Goal: Information Seeking & Learning: Check status

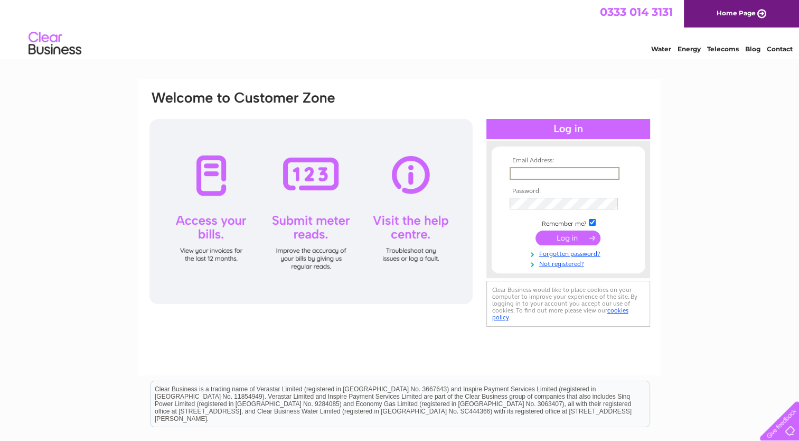
click at [528, 173] on input "text" at bounding box center [565, 173] width 110 height 13
type input "johnmjarvie@gmail.com"
click at [569, 238] on input "submit" at bounding box center [568, 237] width 65 height 15
click at [567, 235] on input "submit" at bounding box center [568, 236] width 65 height 15
click at [566, 236] on input "submit" at bounding box center [568, 237] width 65 height 15
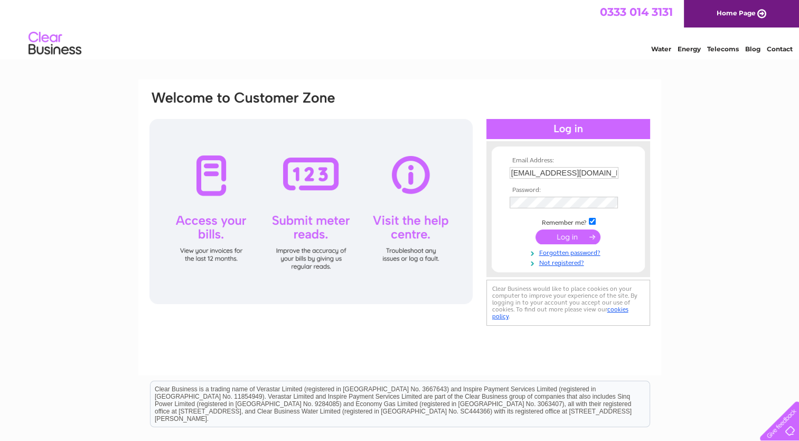
click at [566, 236] on input "submit" at bounding box center [568, 236] width 65 height 15
click at [373, 369] on div "Email Address: johnmjarvie@gmail.com Password:" at bounding box center [399, 227] width 523 height 296
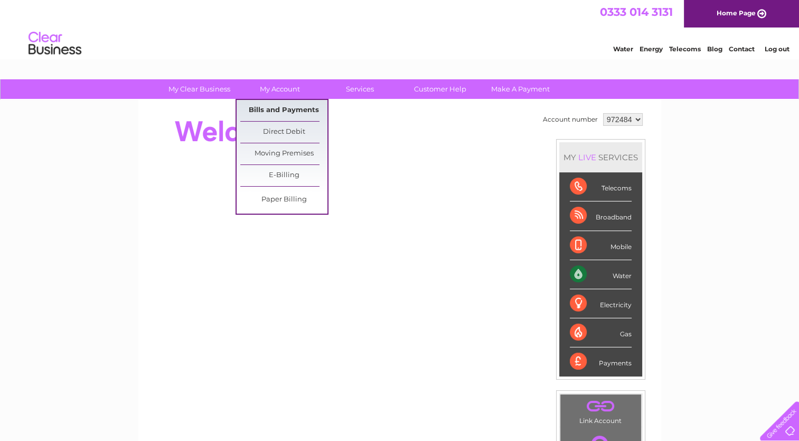
click at [279, 111] on link "Bills and Payments" at bounding box center [283, 110] width 87 height 21
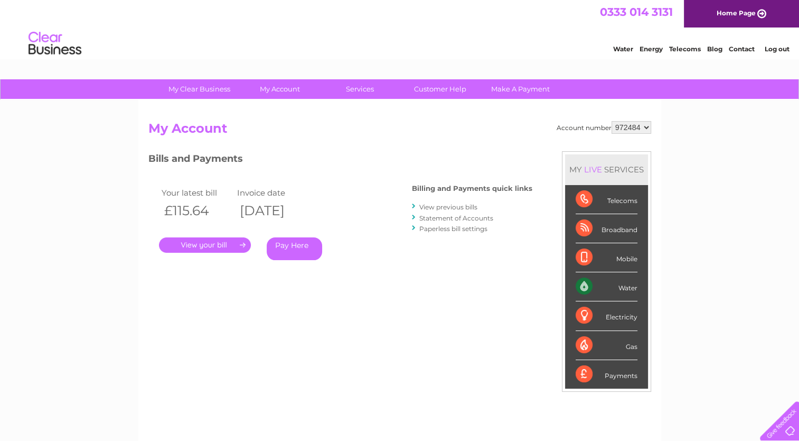
click at [211, 247] on link "." at bounding box center [205, 244] width 92 height 15
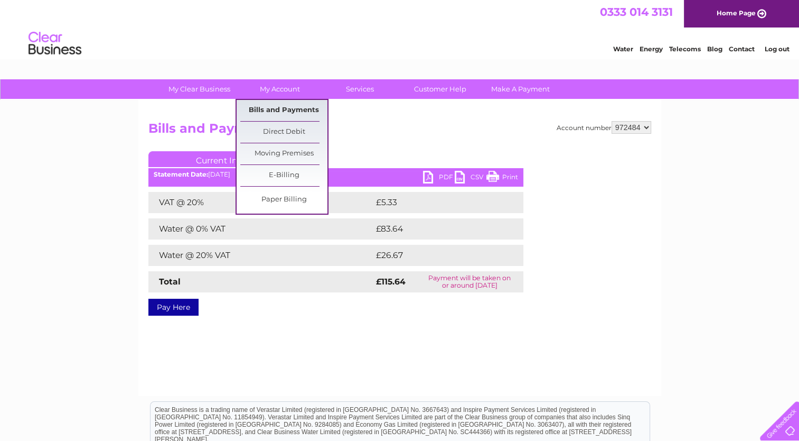
click at [274, 108] on link "Bills and Payments" at bounding box center [283, 110] width 87 height 21
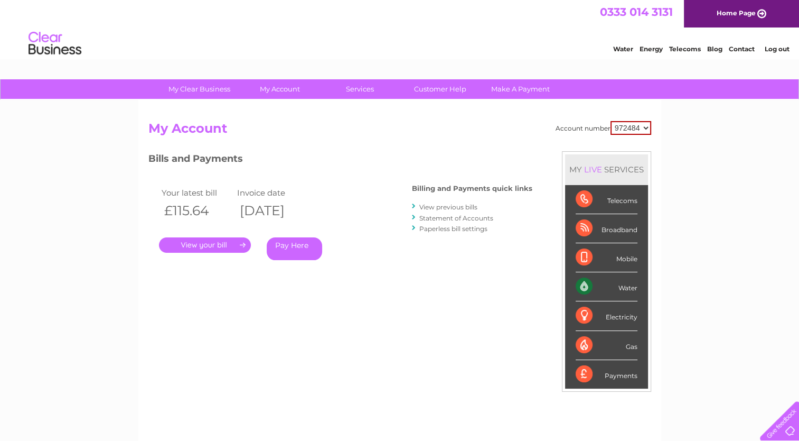
click at [282, 197] on td "Invoice date" at bounding box center [273, 192] width 76 height 14
click at [439, 208] on link "View previous bills" at bounding box center [449, 207] width 58 height 8
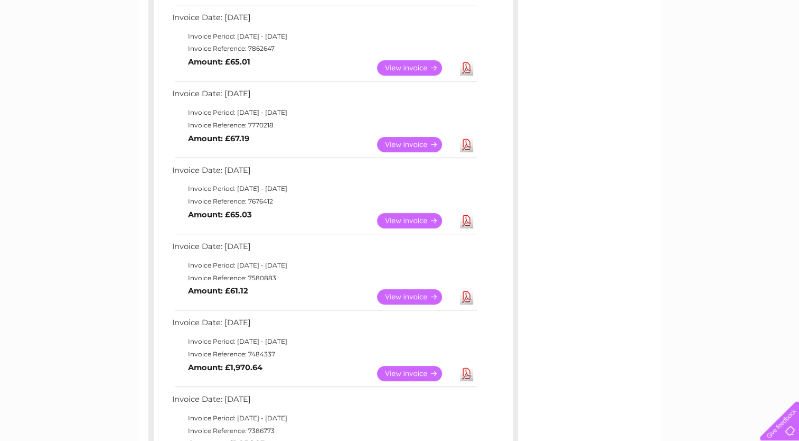
scroll to position [370, 0]
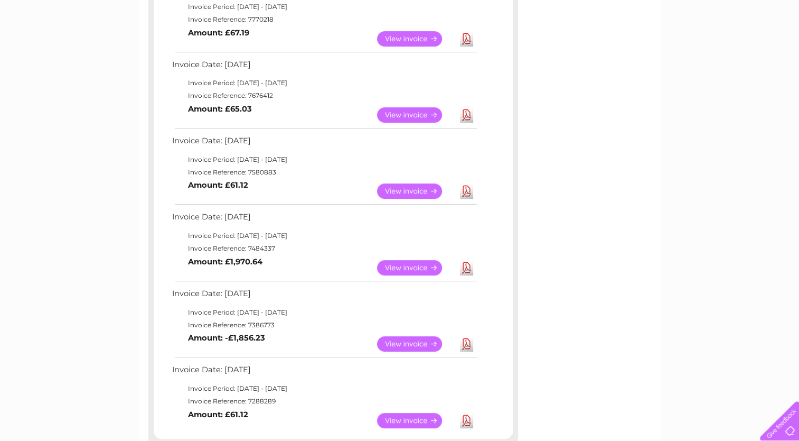
click at [400, 271] on link "View" at bounding box center [416, 267] width 78 height 15
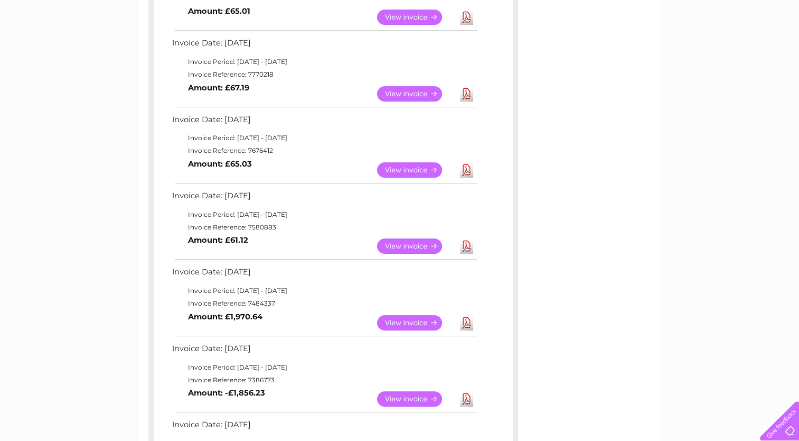
scroll to position [315, 0]
click at [403, 244] on link "View" at bounding box center [416, 245] width 78 height 15
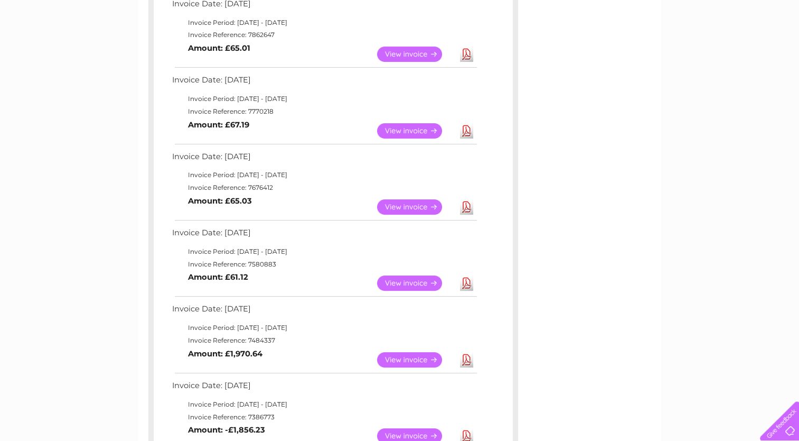
scroll to position [260, 0]
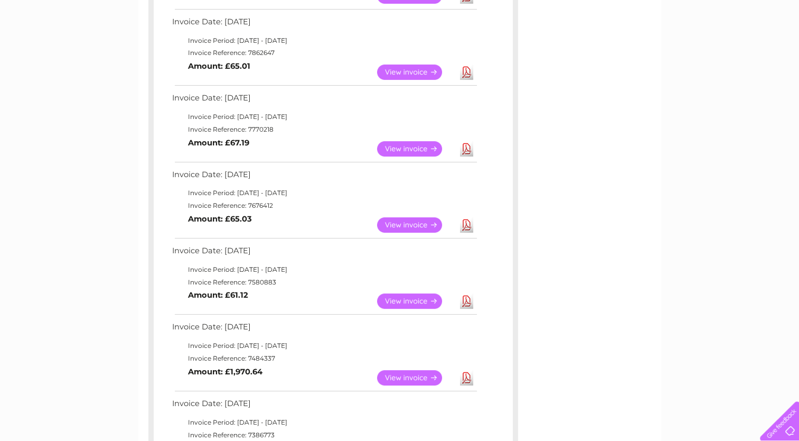
click at [408, 225] on link "View" at bounding box center [416, 224] width 78 height 15
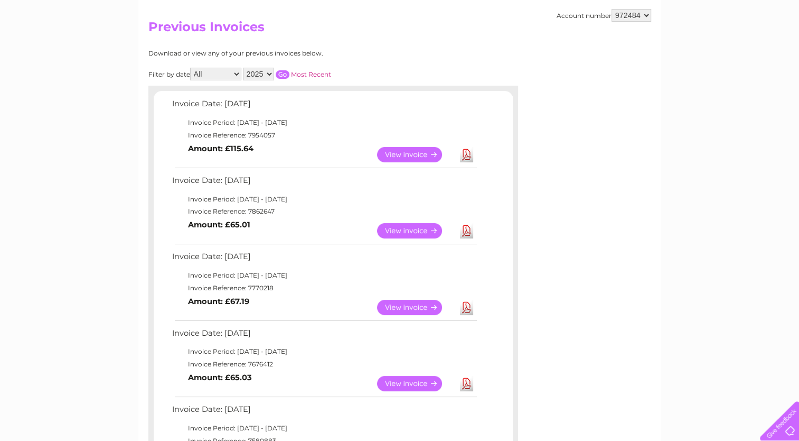
scroll to position [154, 0]
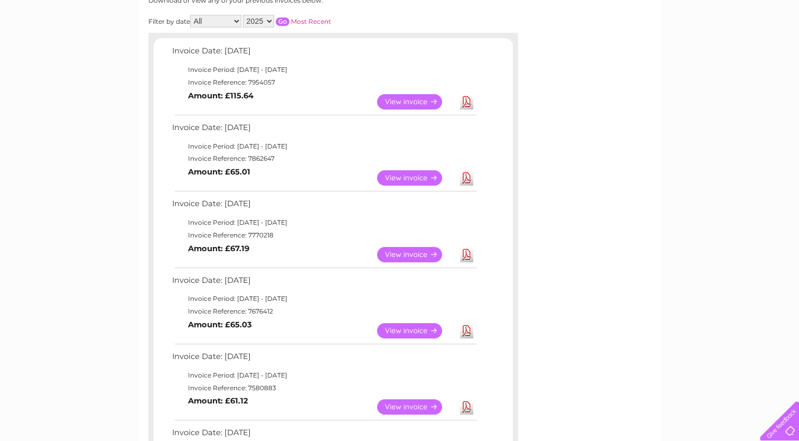
click at [414, 106] on link "View" at bounding box center [416, 101] width 78 height 15
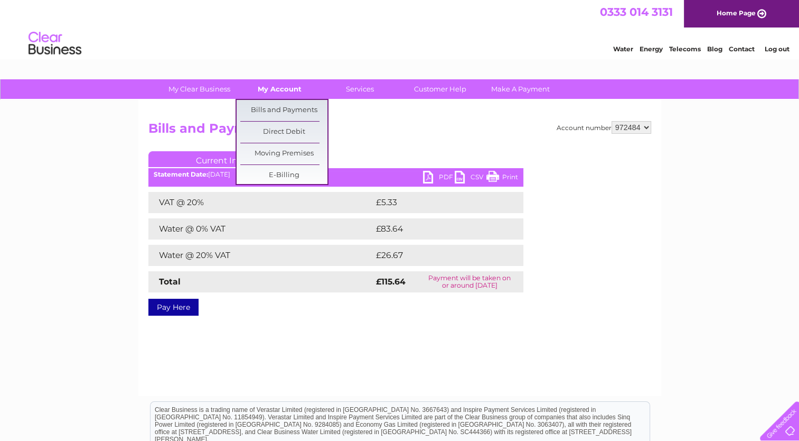
click at [270, 87] on link "My Account" at bounding box center [279, 89] width 87 height 20
click at [273, 107] on link "Bills and Payments" at bounding box center [283, 110] width 87 height 21
